Goal: Task Accomplishment & Management: Use online tool/utility

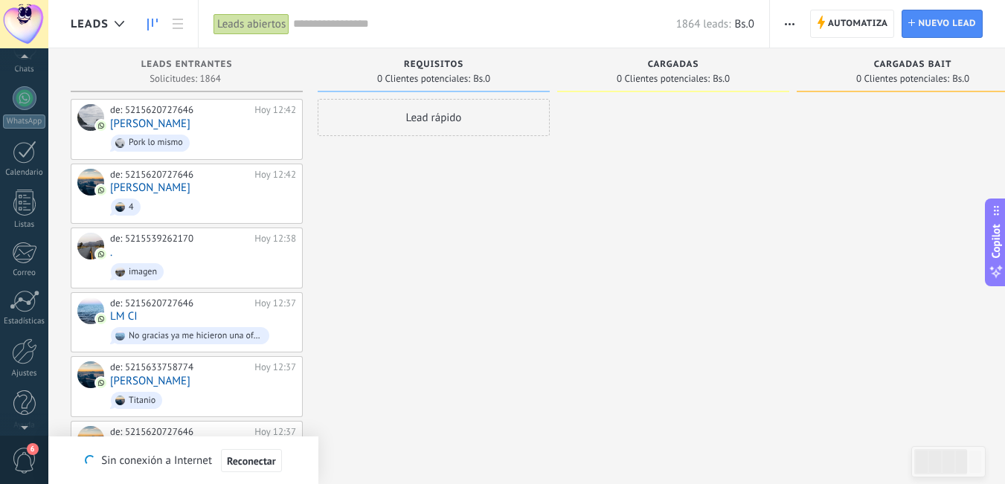
scroll to position [135, 0]
click at [26, 338] on div at bounding box center [24, 342] width 25 height 26
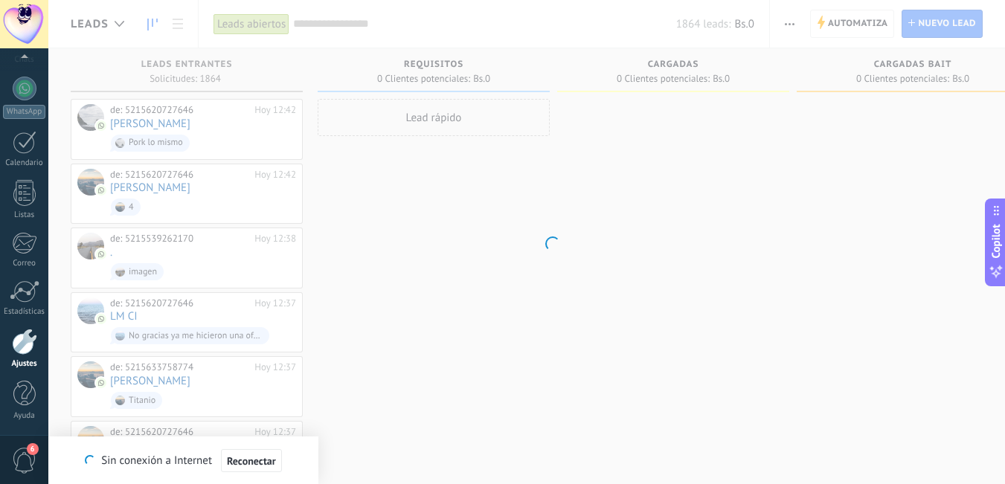
click at [20, 347] on div at bounding box center [24, 342] width 25 height 26
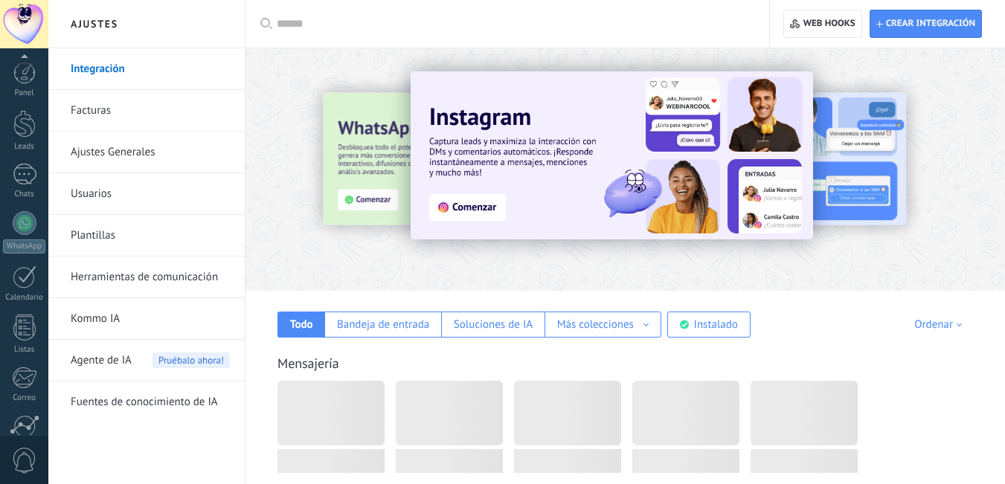
click at [26, 463] on div at bounding box center [24, 476] width 25 height 26
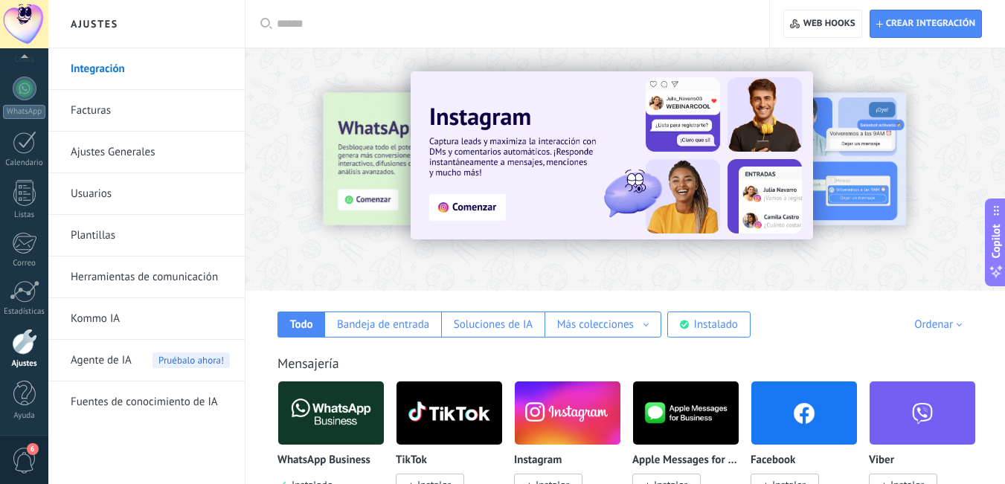
click at [150, 278] on link "Herramientas de comunicación" at bounding box center [150, 278] width 159 height 42
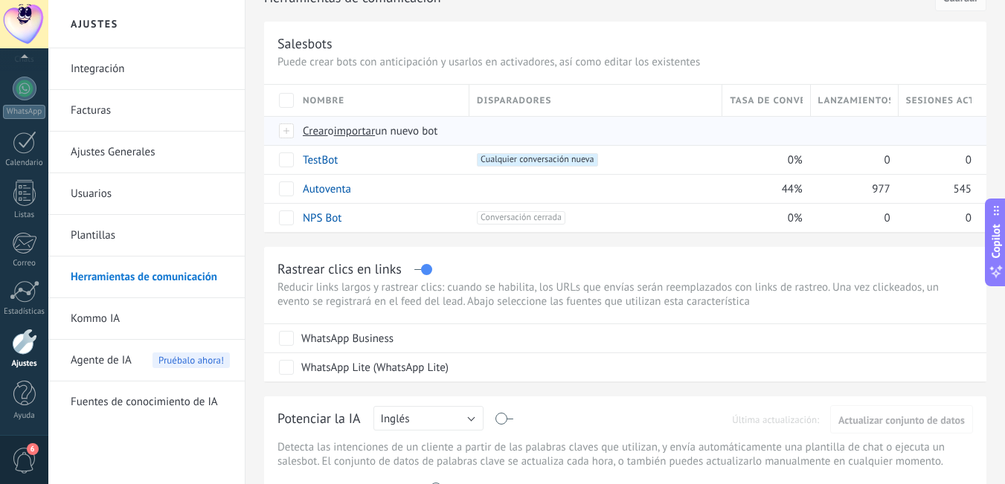
click at [358, 132] on span "importar" at bounding box center [355, 131] width 42 height 14
click at [0, 0] on input "importar un nuevo bot" at bounding box center [0, 0] width 0 height 0
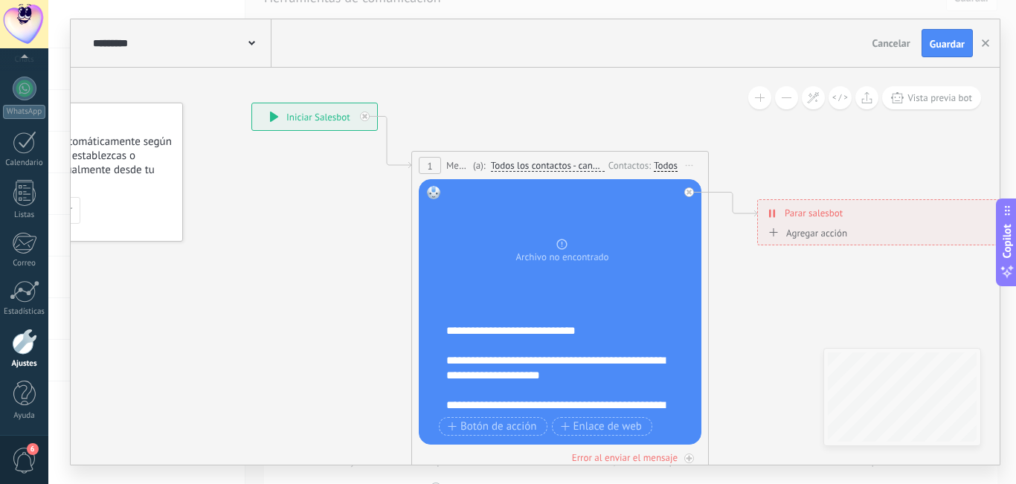
drag, startPoint x: 475, startPoint y: 323, endPoint x: 316, endPoint y: 231, distance: 183.3
click at [316, 231] on icon at bounding box center [644, 289] width 1528 height 1116
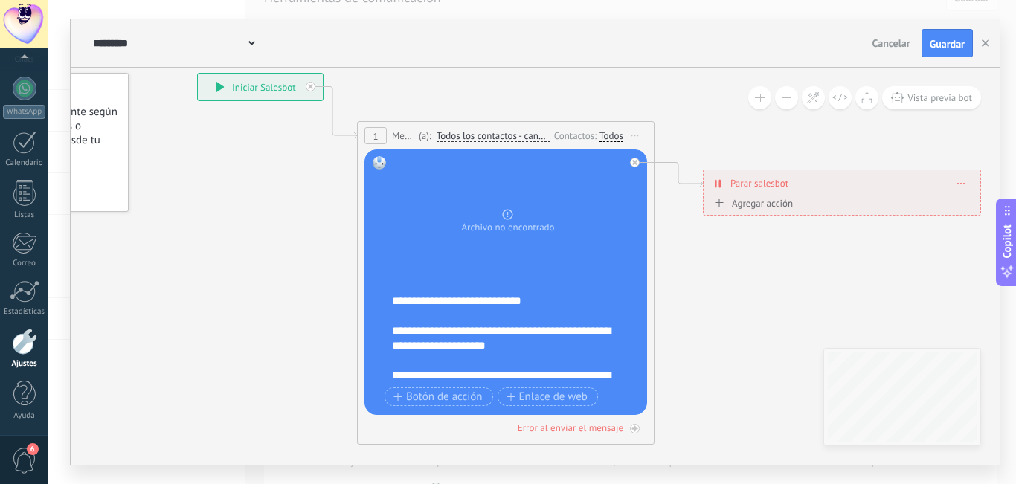
drag, startPoint x: 826, startPoint y: 306, endPoint x: 527, endPoint y: 315, distance: 298.4
click at [787, 284] on icon at bounding box center [589, 259] width 1528 height 1116
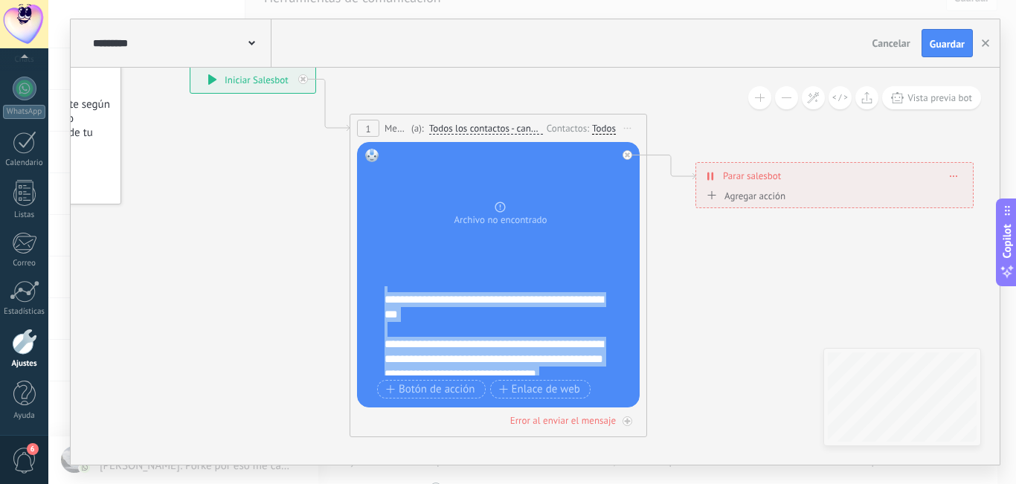
scroll to position [134, 0]
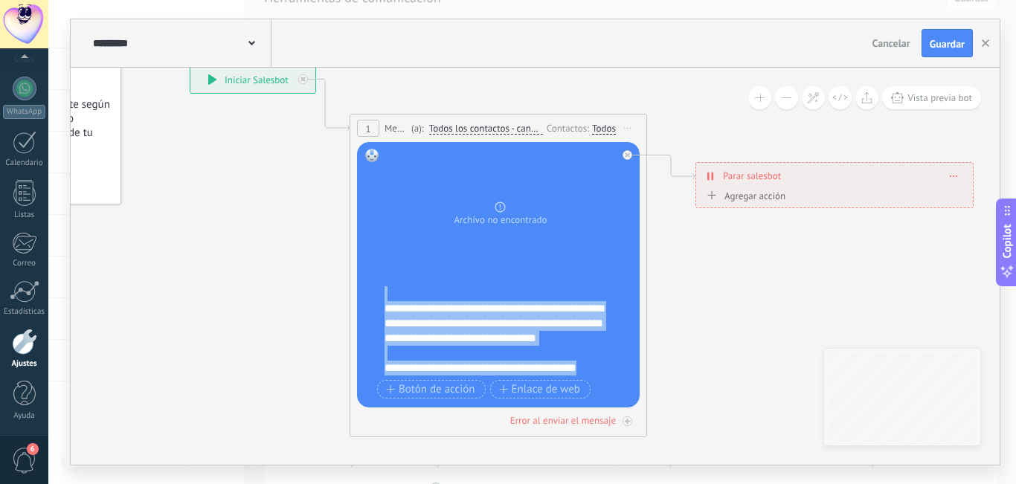
drag, startPoint x: 385, startPoint y: 291, endPoint x: 621, endPoint y: 410, distance: 264.8
click at [621, 410] on div "1 Mensaje ******* (a): Todos los contactos - canales seleccionados Todos los co…" at bounding box center [498, 276] width 297 height 324
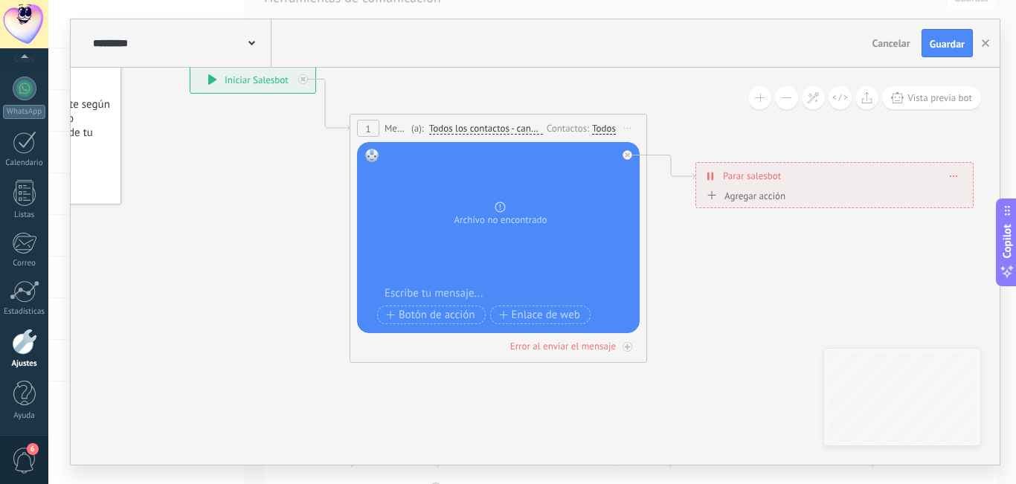
scroll to position [0, 0]
click at [417, 292] on div at bounding box center [508, 293] width 247 height 15
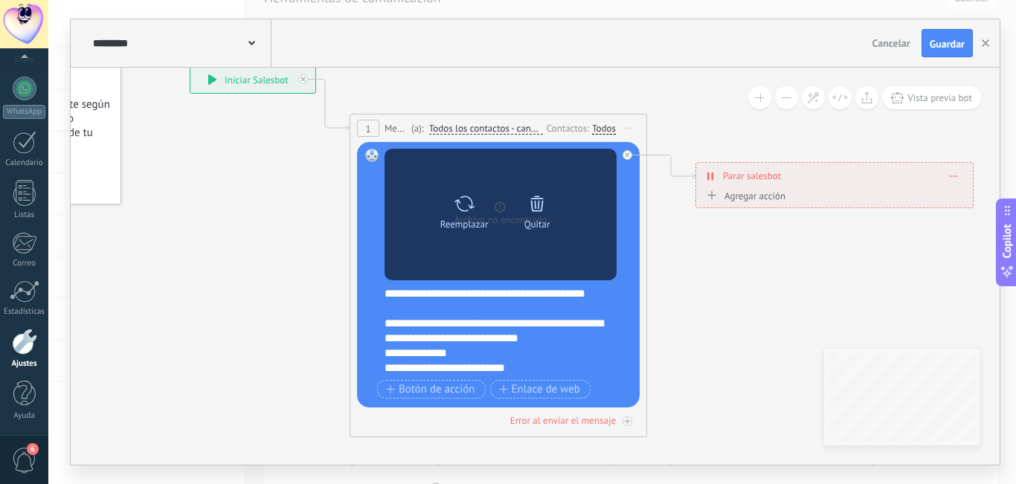
click at [460, 202] on icon at bounding box center [465, 203] width 22 height 21
click input "Subir" at bounding box center [0, 0] width 0 height 0
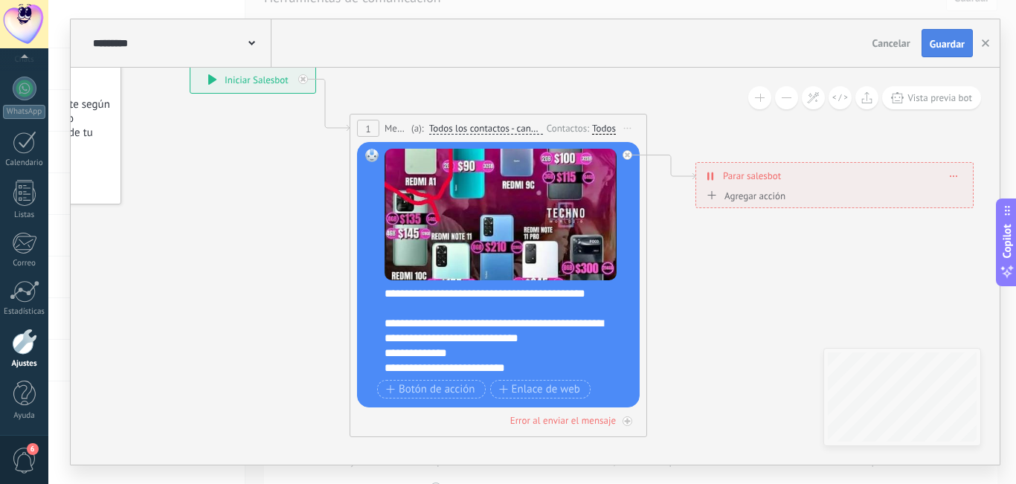
click at [948, 44] on span "Guardar" at bounding box center [947, 44] width 35 height 10
click at [989, 44] on button "button" at bounding box center [985, 43] width 22 height 28
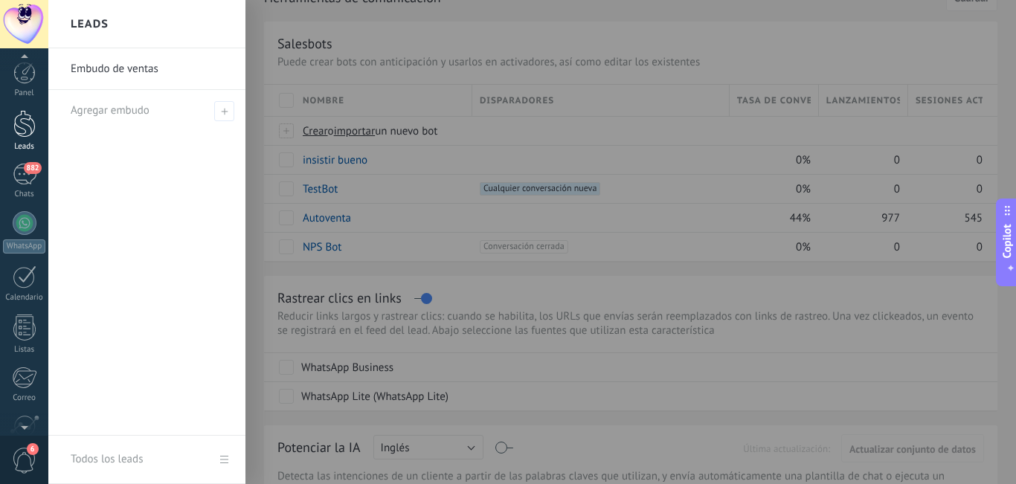
click at [29, 126] on div at bounding box center [24, 124] width 22 height 28
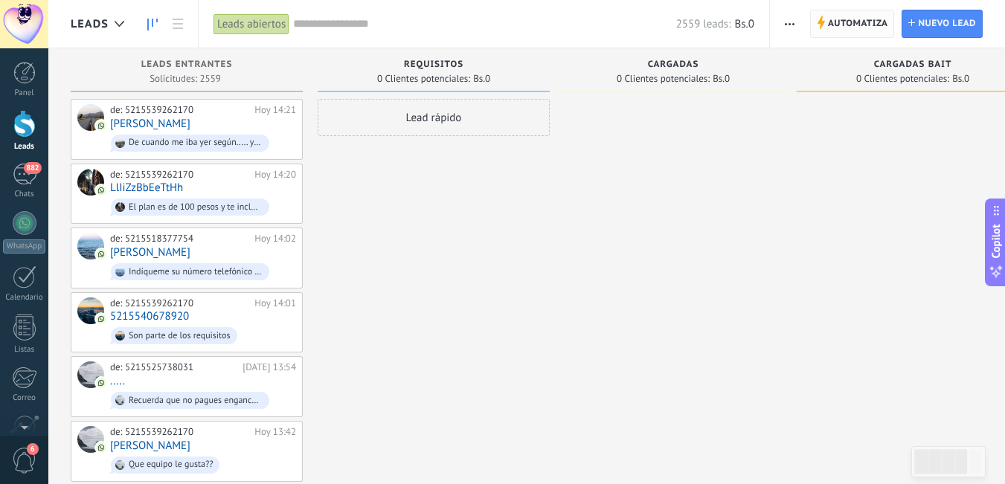
click at [834, 19] on span "Automatiza" at bounding box center [858, 23] width 60 height 27
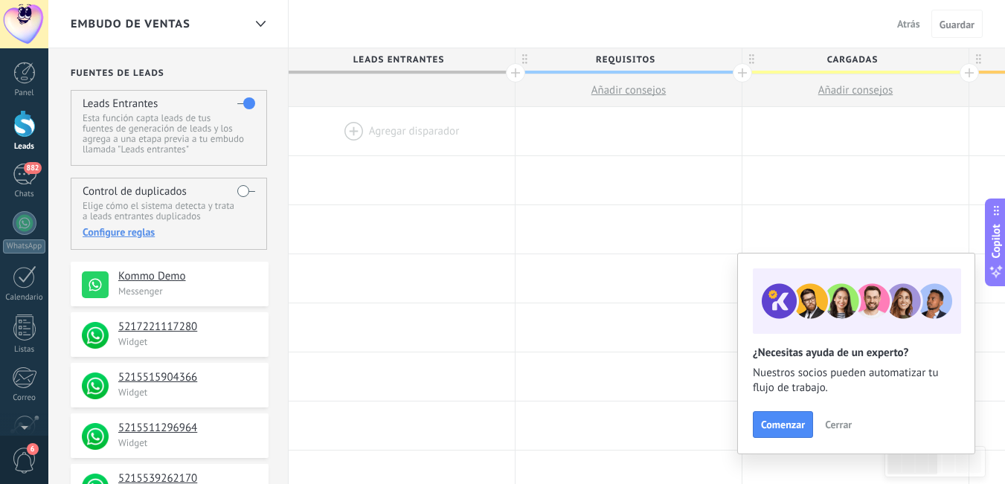
click at [30, 130] on div at bounding box center [24, 124] width 22 height 28
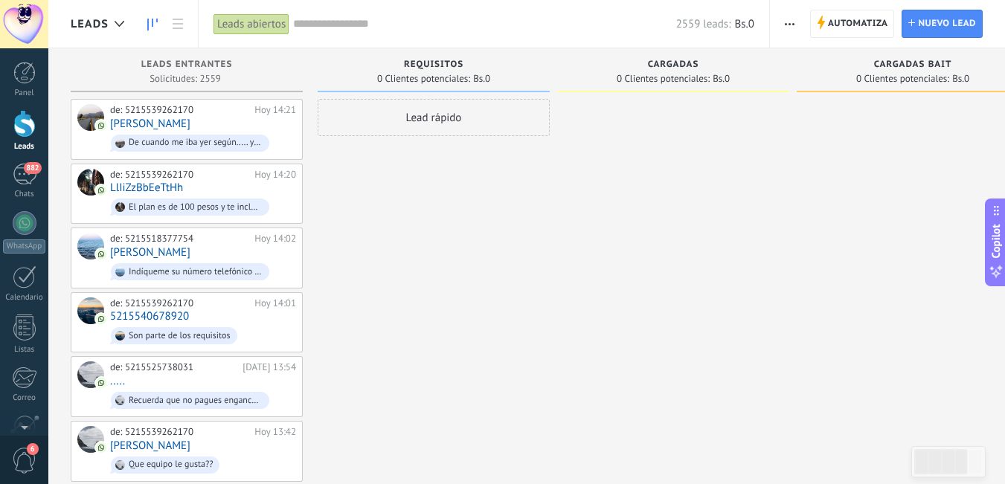
click at [794, 23] on icon "button" at bounding box center [790, 24] width 10 height 2
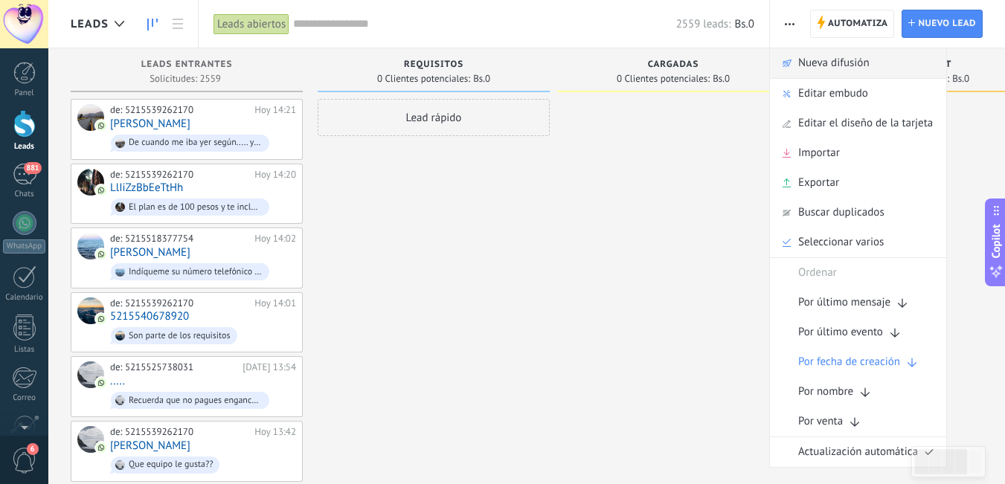
click at [847, 60] on span "Nueva difusión" at bounding box center [833, 63] width 71 height 30
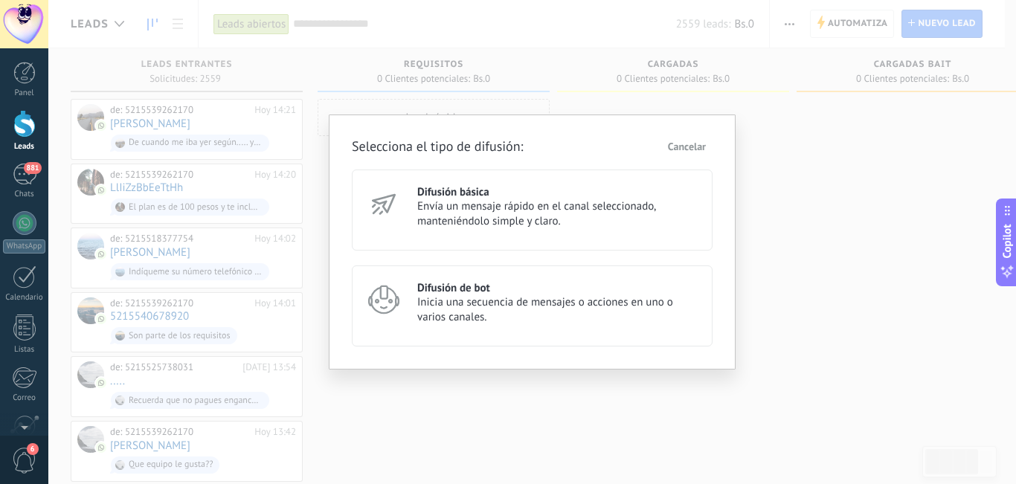
click at [439, 309] on span "Inicia una secuencia de mensajes o acciones en uno o varios canales." at bounding box center [558, 310] width 282 height 30
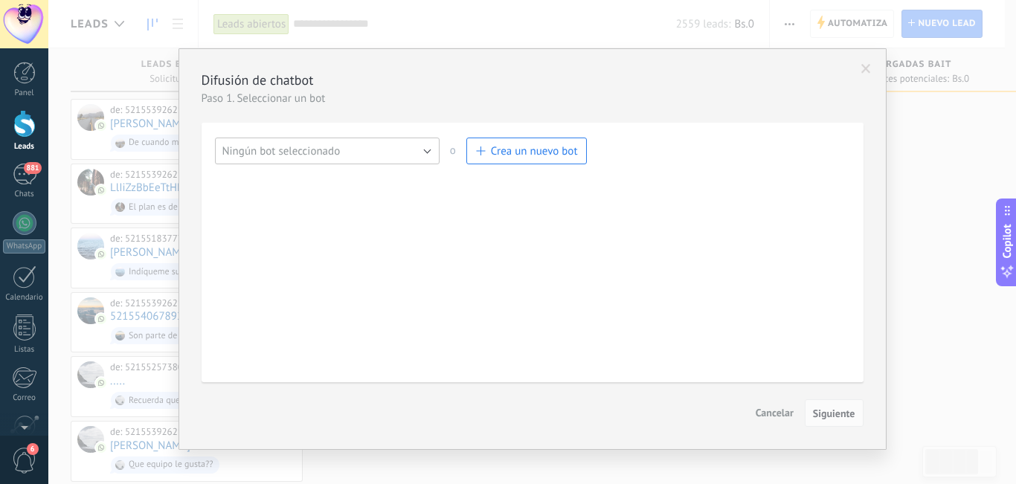
click at [427, 144] on button "Ningún bot seleccionado" at bounding box center [327, 151] width 225 height 27
click at [303, 176] on span "insistir bueno" at bounding box center [320, 177] width 228 height 14
click at [831, 413] on span "Siguiente" at bounding box center [834, 413] width 42 height 10
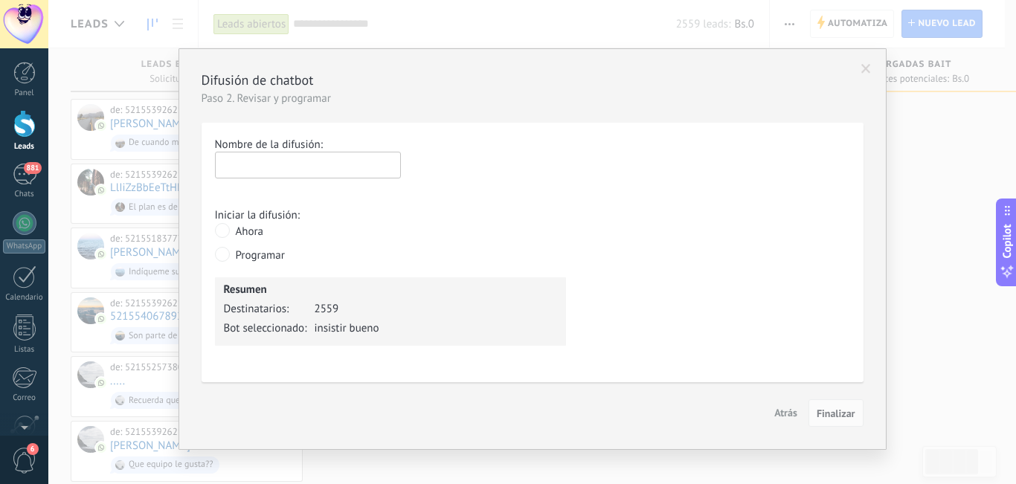
click at [315, 161] on input "text" at bounding box center [308, 165] width 186 height 27
type input "******"
click at [840, 414] on span "Finalizar" at bounding box center [836, 413] width 39 height 10
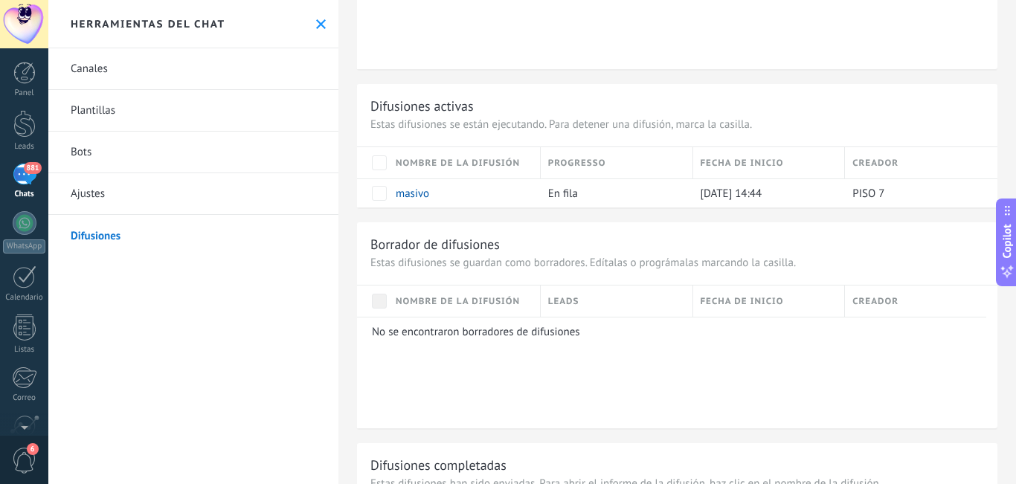
scroll to position [818, 0]
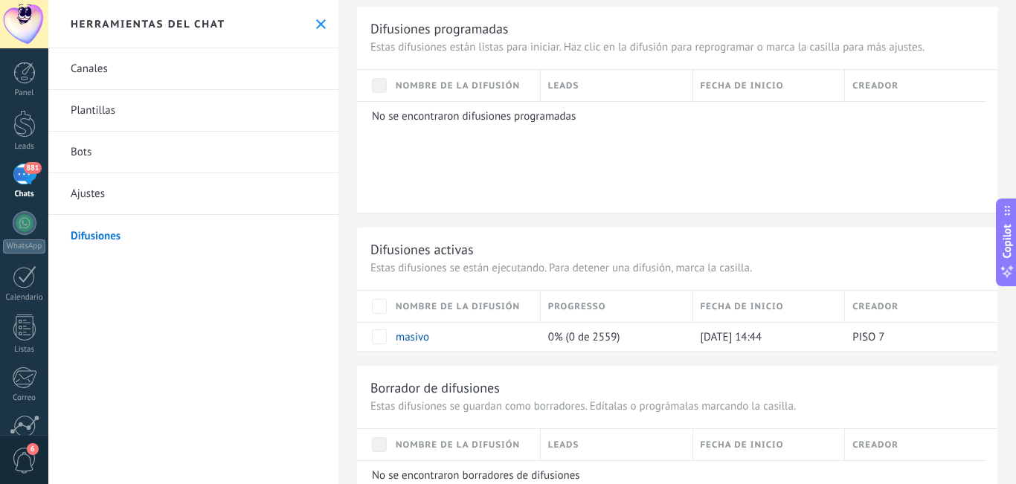
scroll to position [669, 0]
